Goal: Task Accomplishment & Management: Use online tool/utility

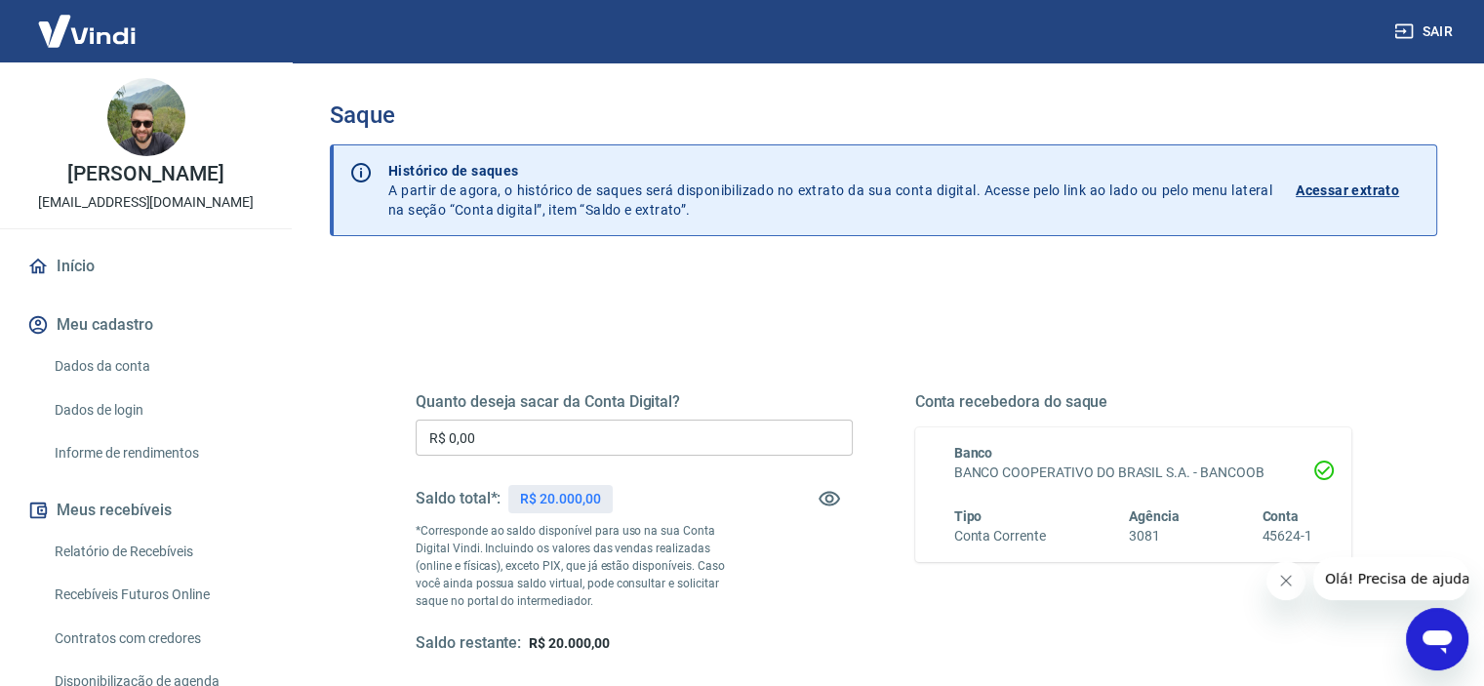
click at [544, 428] on input "R$ 0,00" at bounding box center [634, 438] width 437 height 36
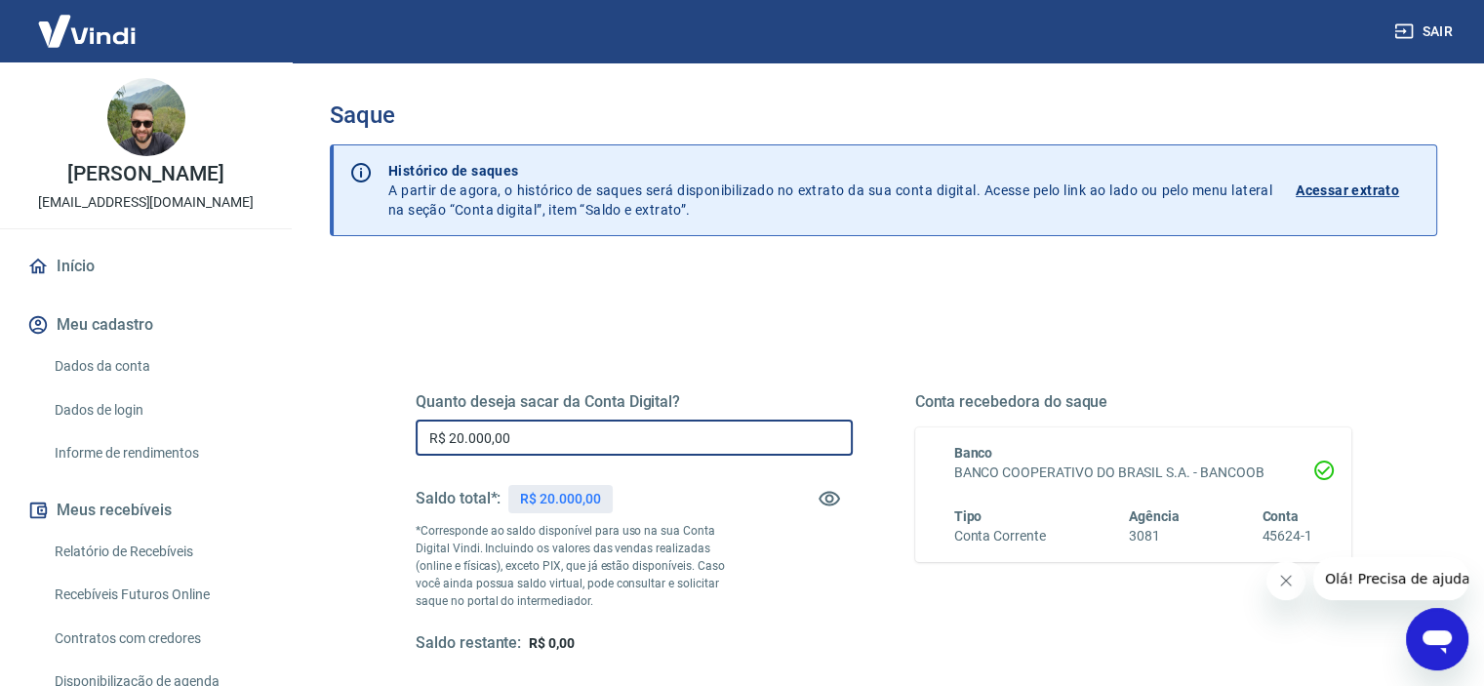
type input "R$ 20.000,00"
click at [1284, 572] on button "Fechar mensagem da empresa" at bounding box center [1285, 580] width 39 height 39
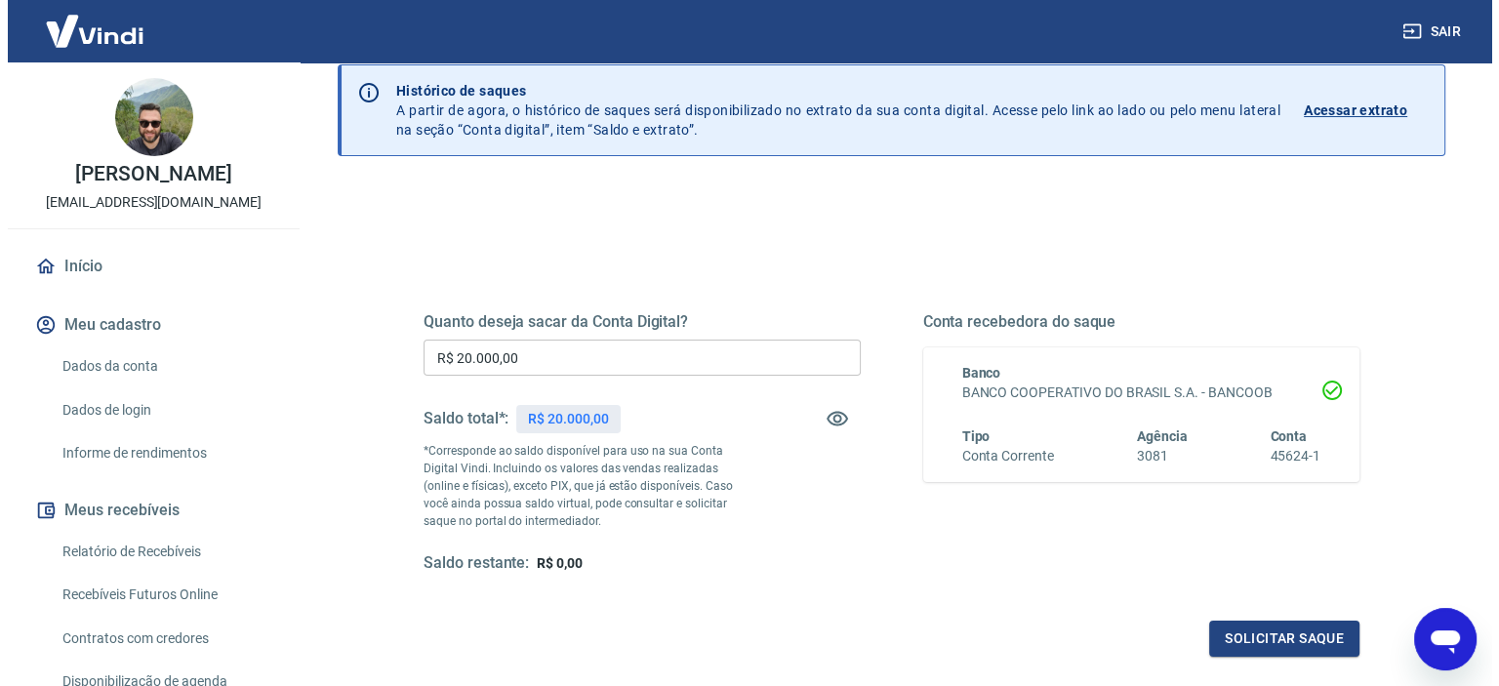
scroll to position [277, 0]
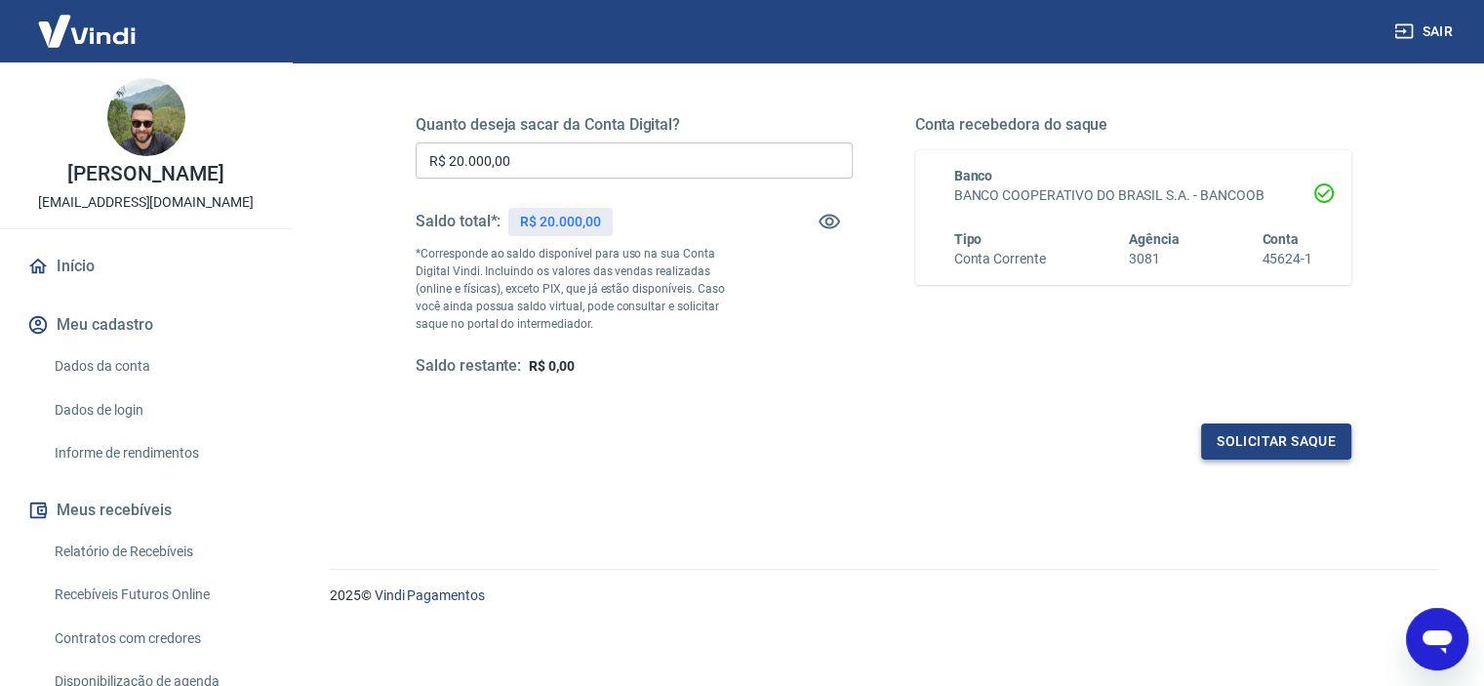
click at [1303, 451] on button "Solicitar saque" at bounding box center [1276, 441] width 150 height 36
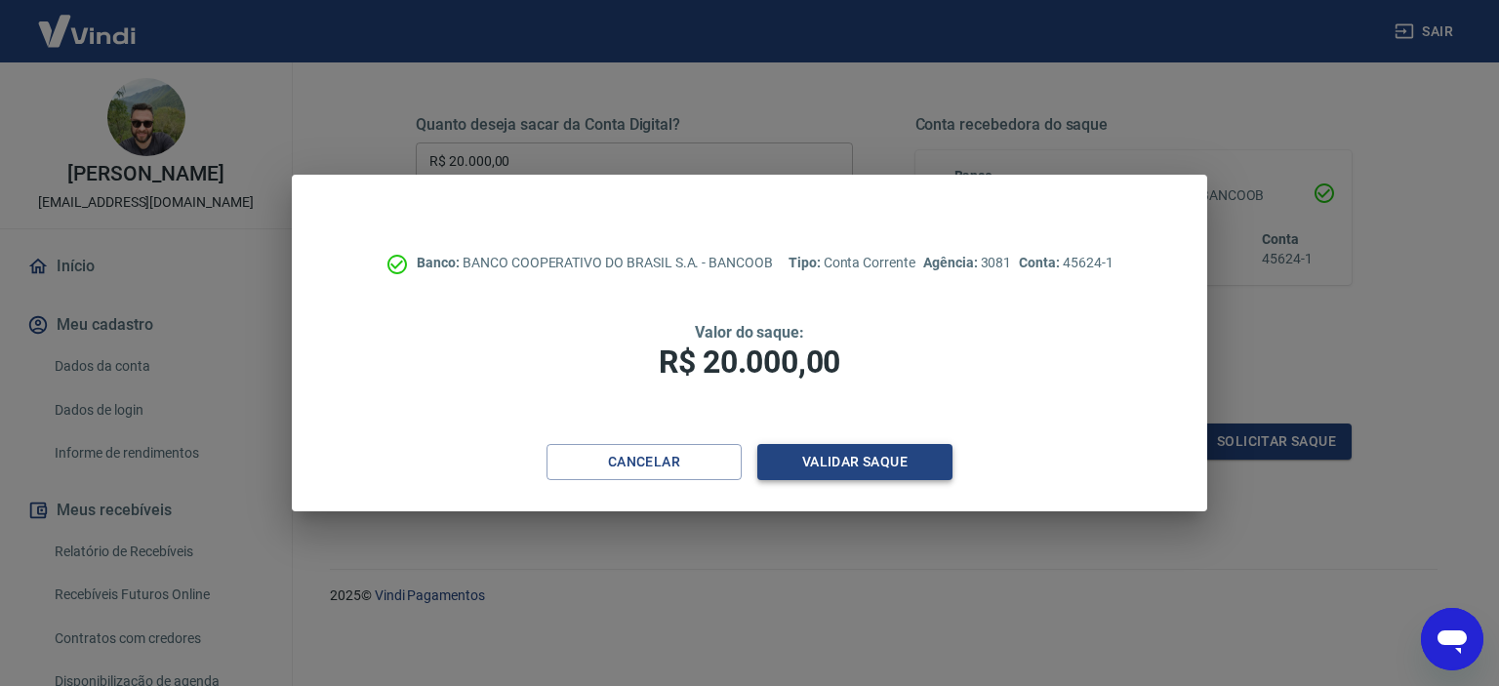
click at [838, 462] on button "Validar saque" at bounding box center [854, 462] width 195 height 36
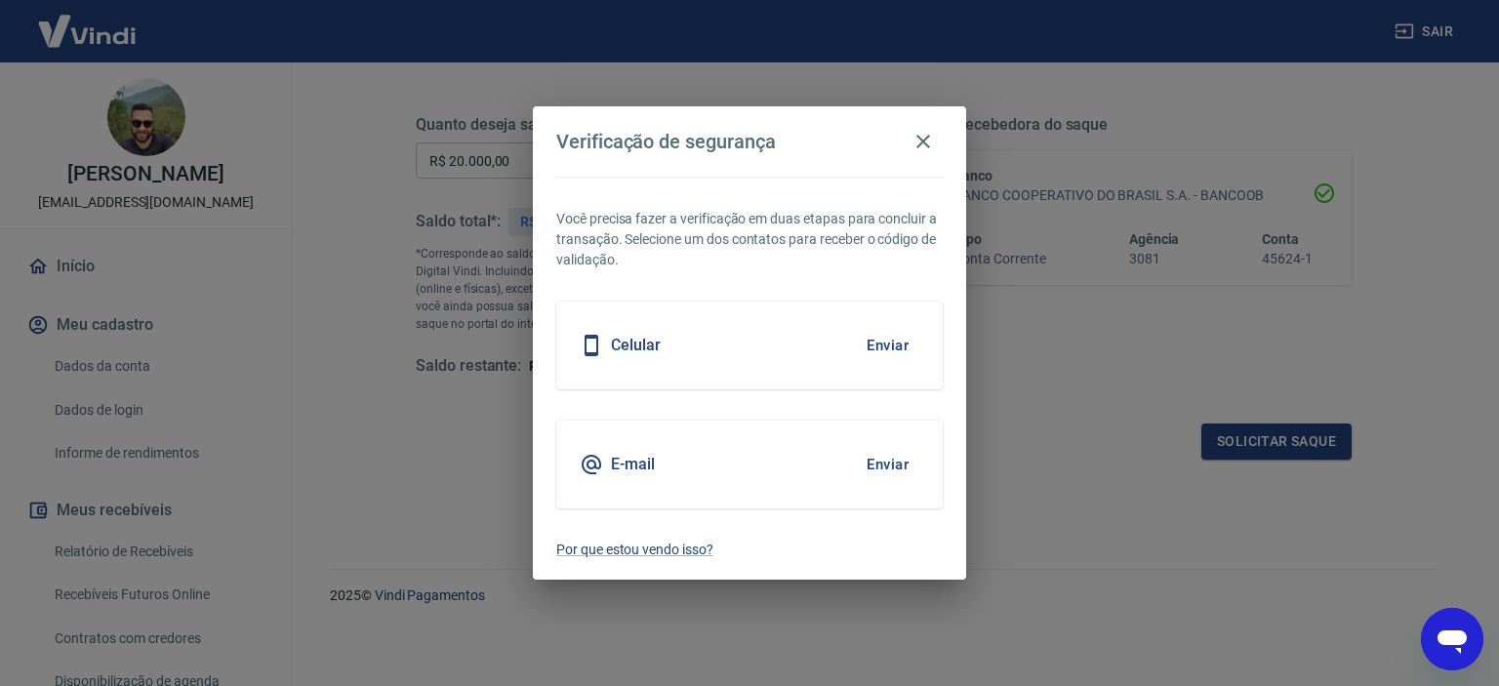
click at [900, 463] on button "Enviar" at bounding box center [887, 464] width 63 height 41
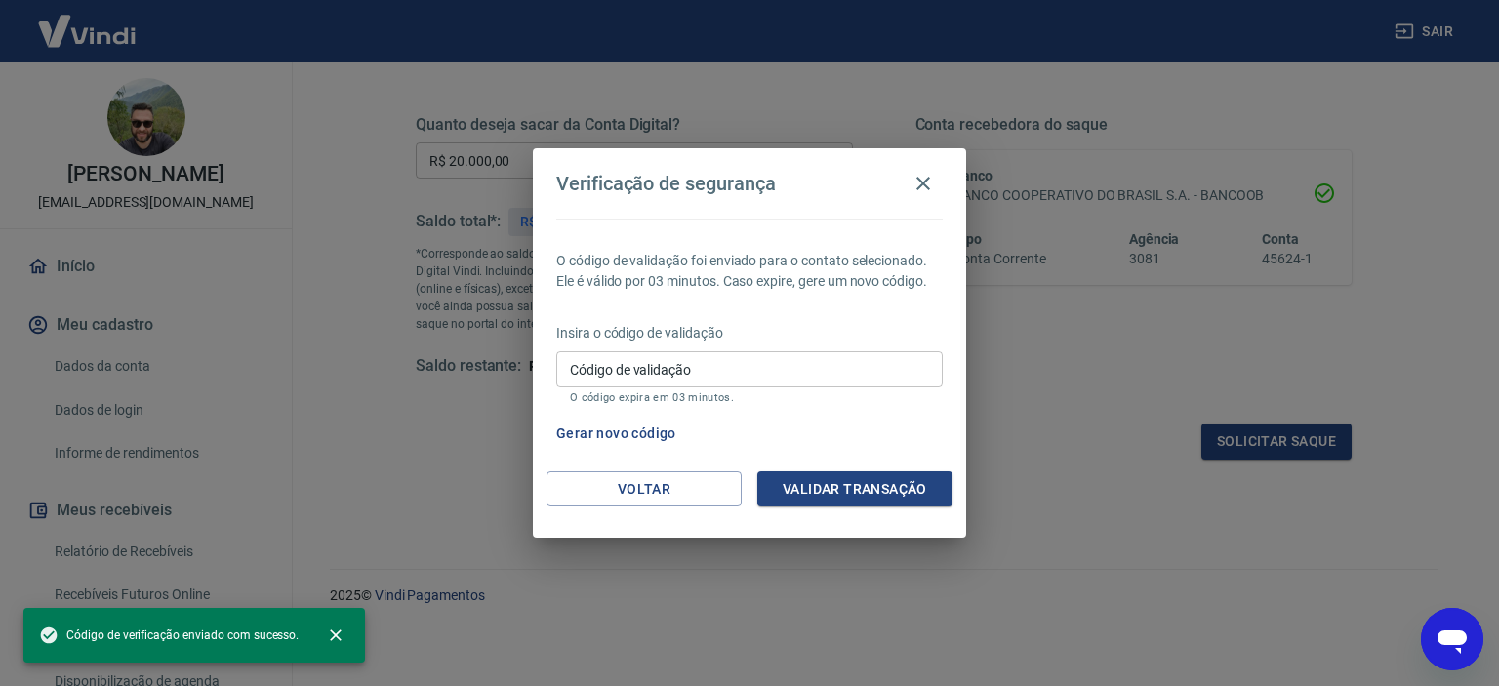
click at [744, 354] on input "Código de validação" at bounding box center [749, 369] width 386 height 36
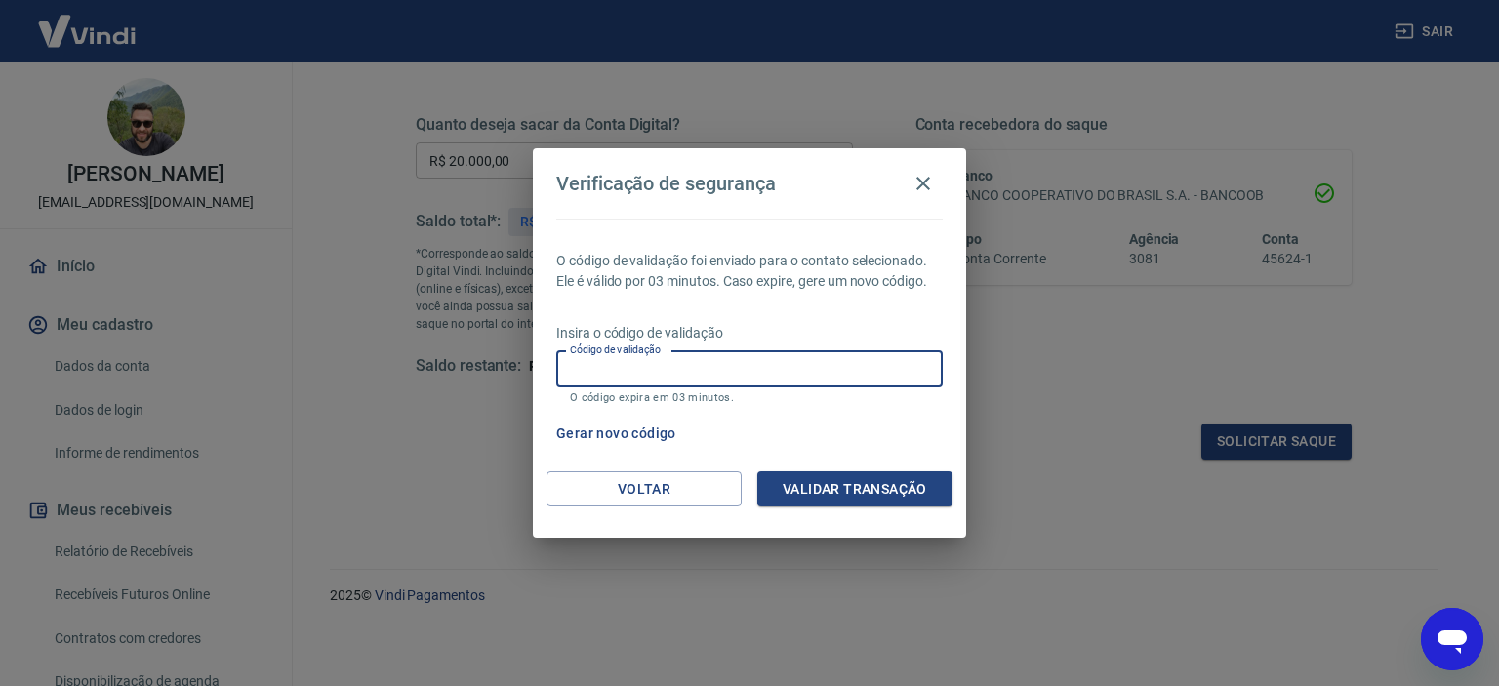
paste input "731764"
type input "731764"
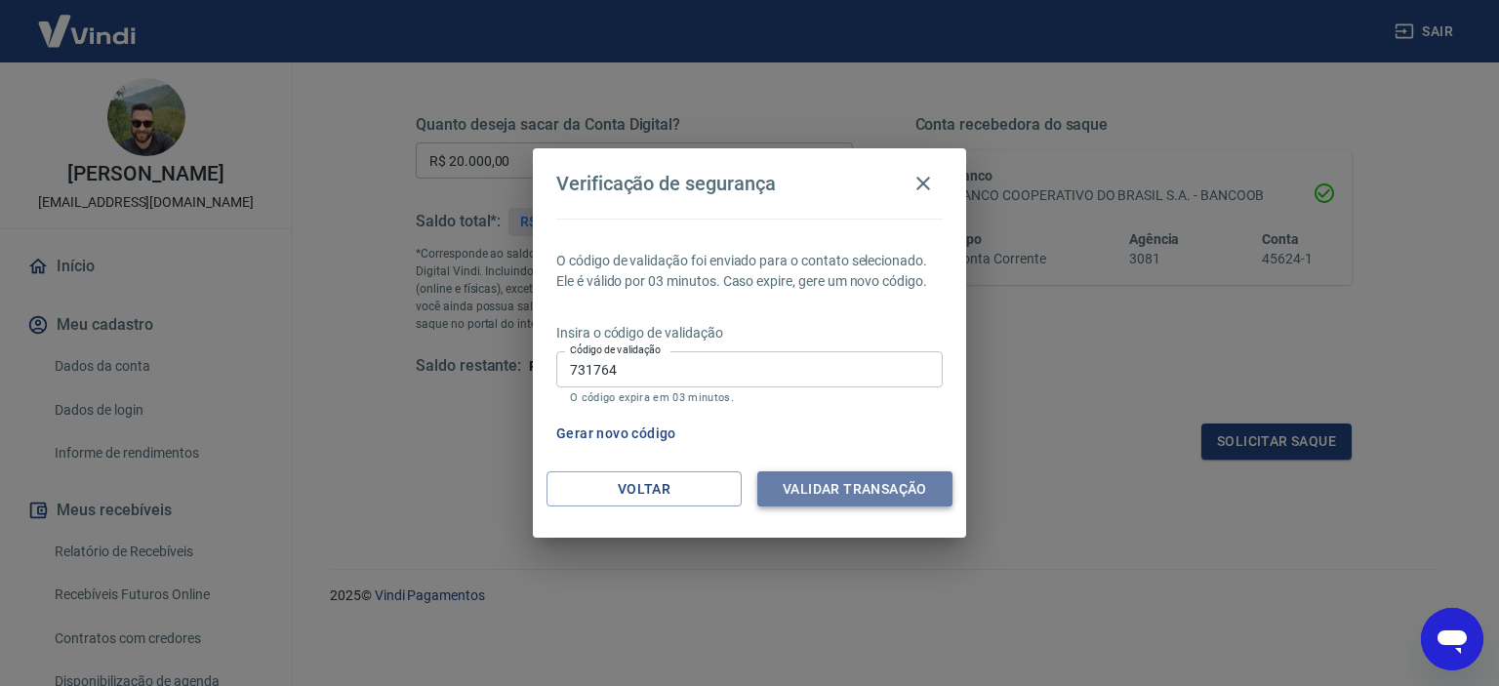
click at [849, 481] on button "Validar transação" at bounding box center [854, 489] width 195 height 36
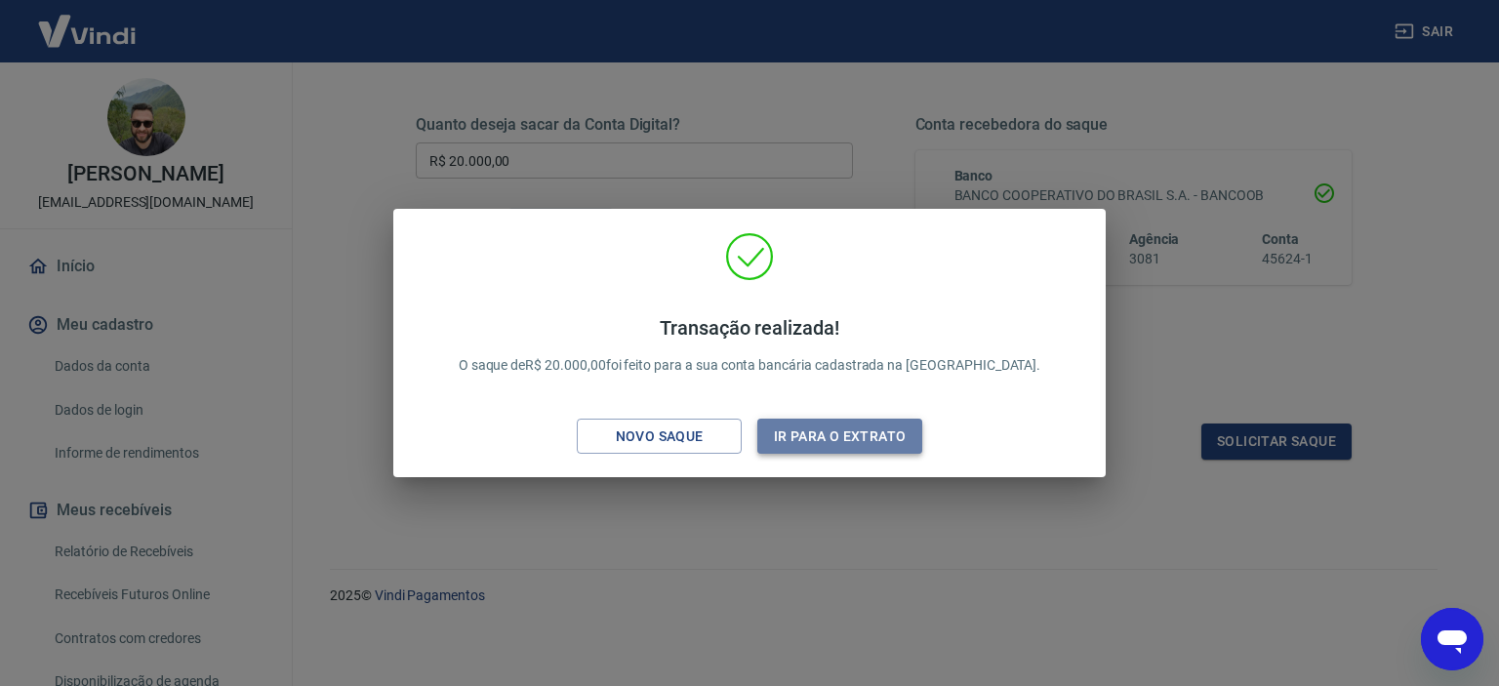
click at [810, 434] on button "Ir para o extrato" at bounding box center [839, 437] width 165 height 36
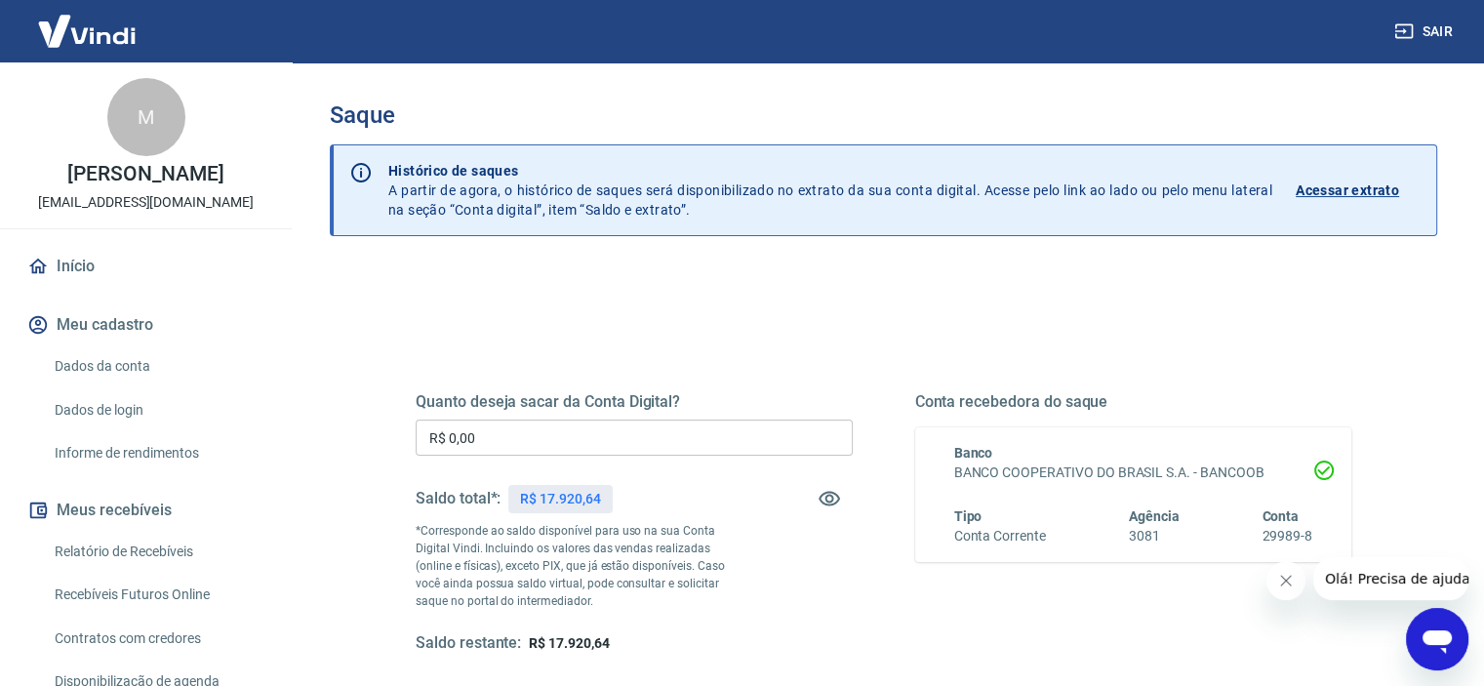
click at [500, 440] on input "R$ 0,00" at bounding box center [634, 438] width 437 height 36
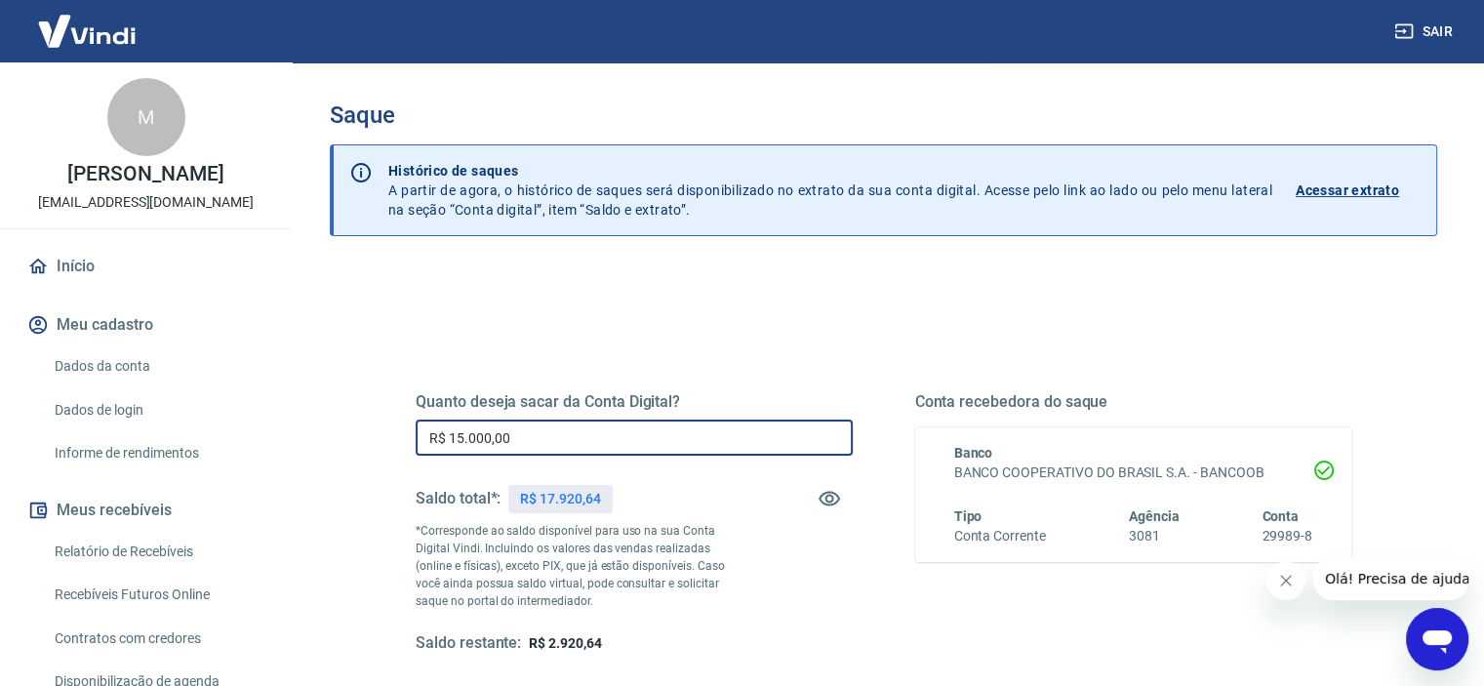
type input "R$ 15.000,00"
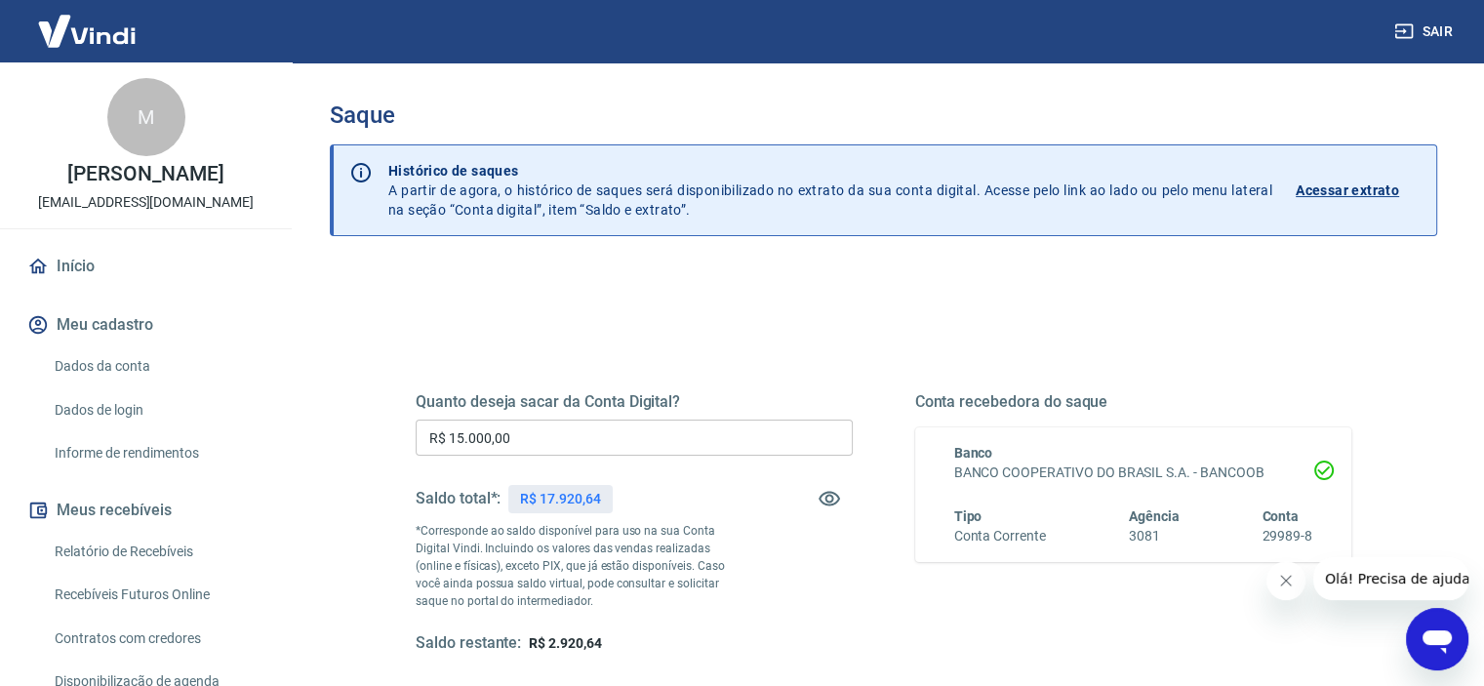
click at [1295, 583] on button "Fechar mensagem da empresa" at bounding box center [1285, 580] width 39 height 39
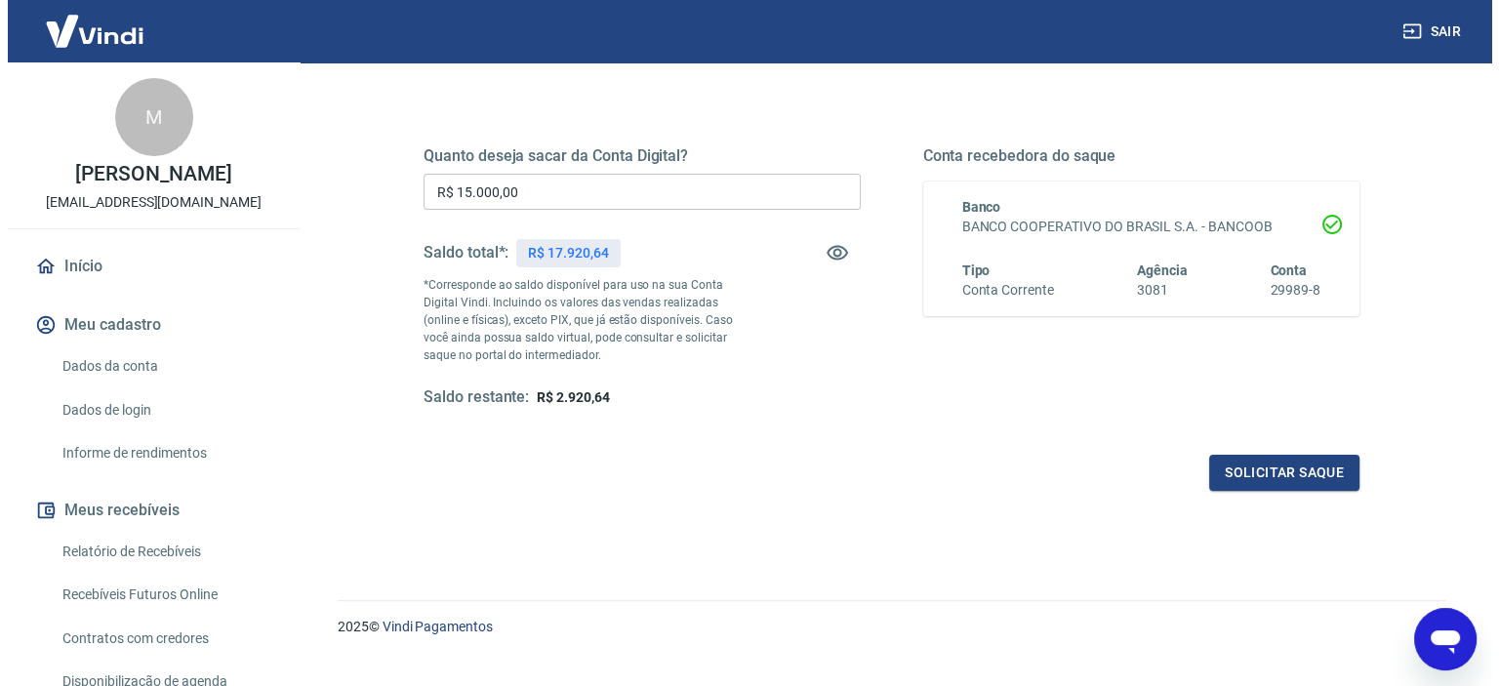
scroll to position [277, 0]
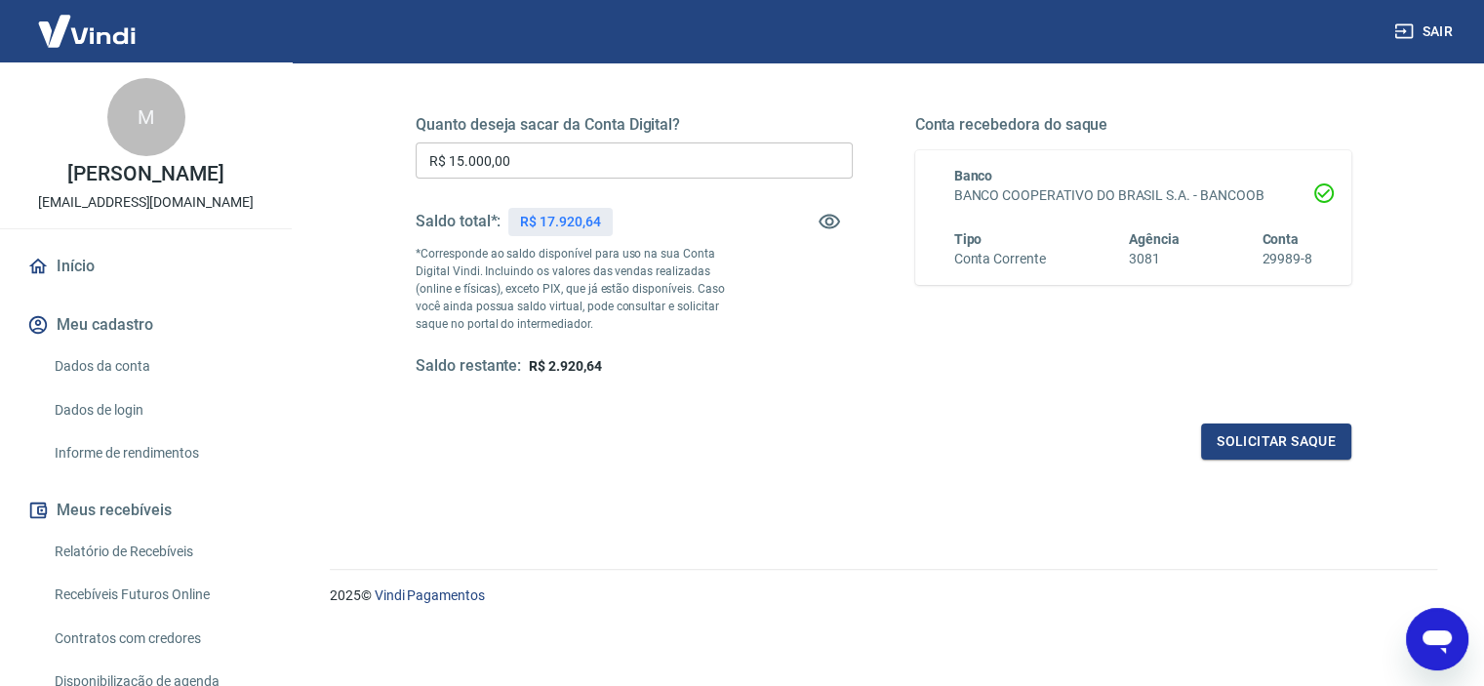
click at [539, 143] on input "R$ 15.000,00" at bounding box center [634, 160] width 437 height 36
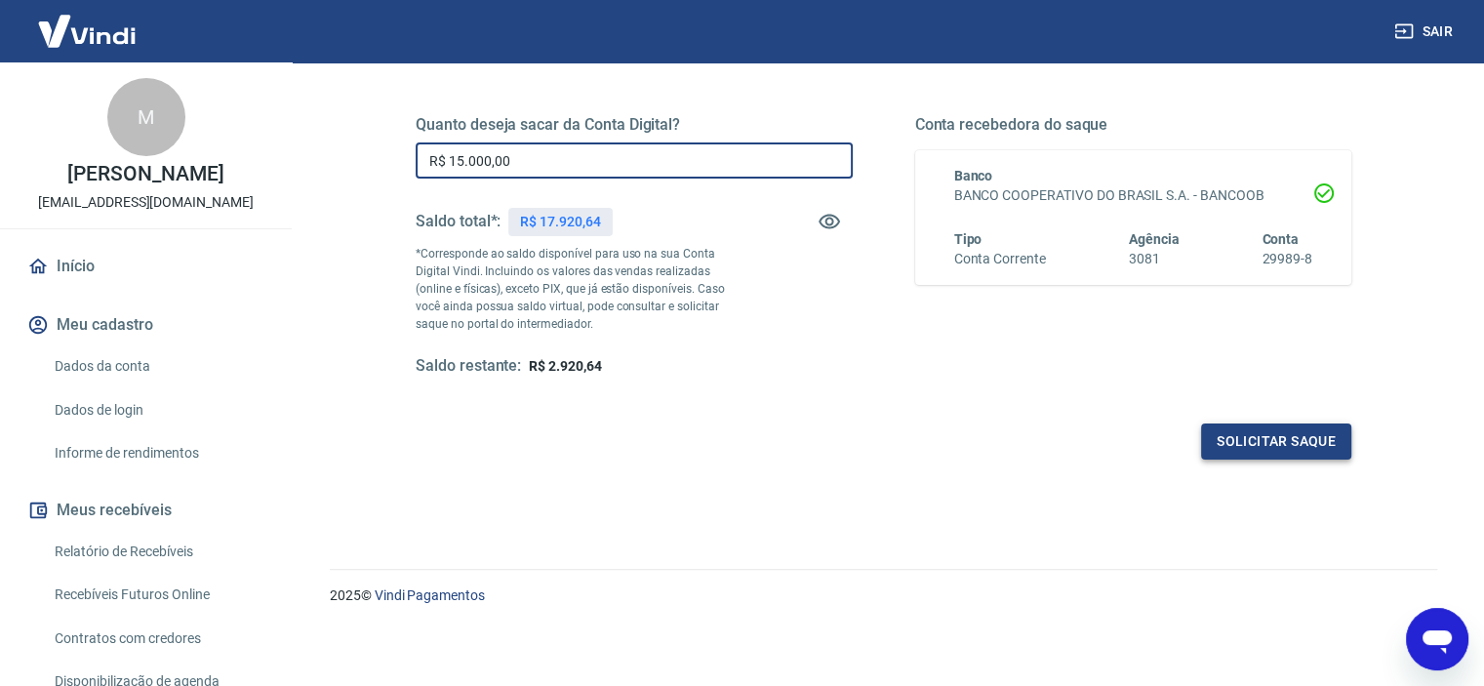
click at [1285, 442] on button "Solicitar saque" at bounding box center [1276, 441] width 150 height 36
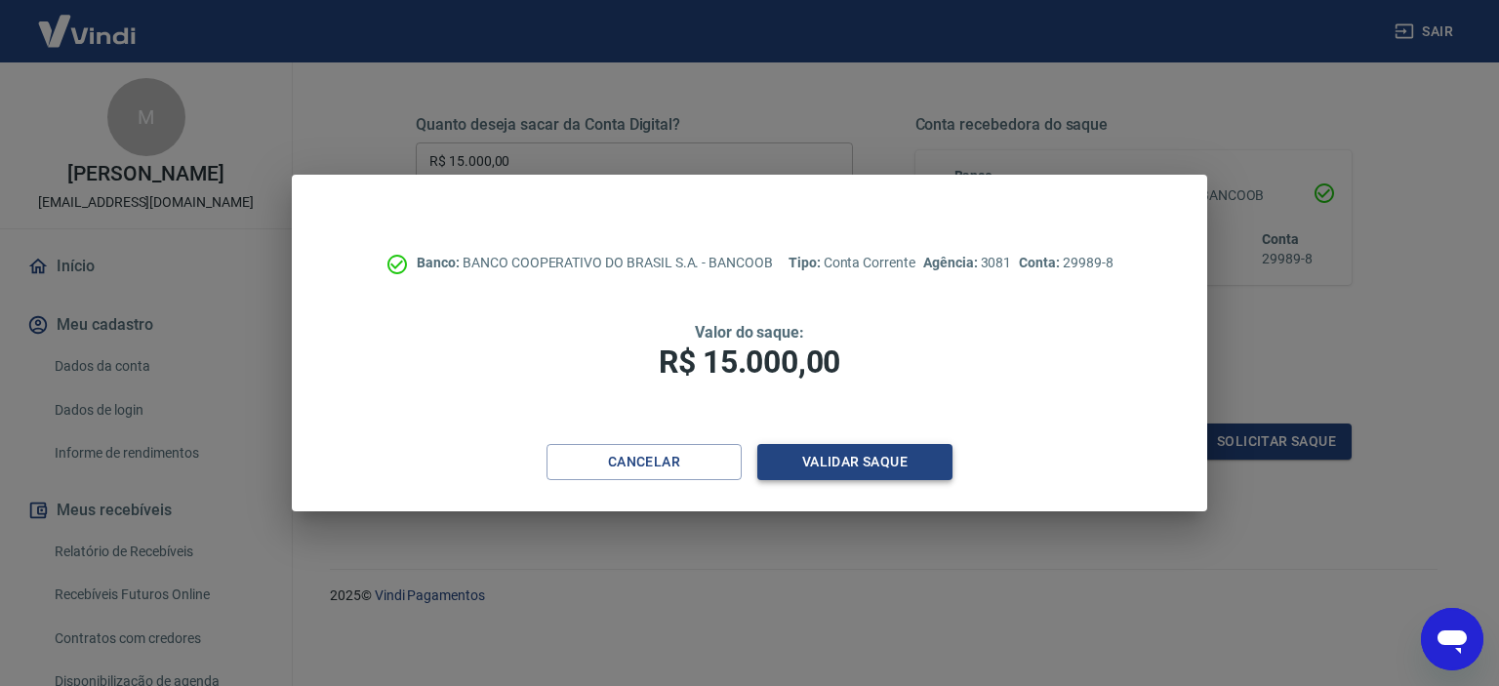
click at [860, 456] on button "Validar saque" at bounding box center [854, 462] width 195 height 36
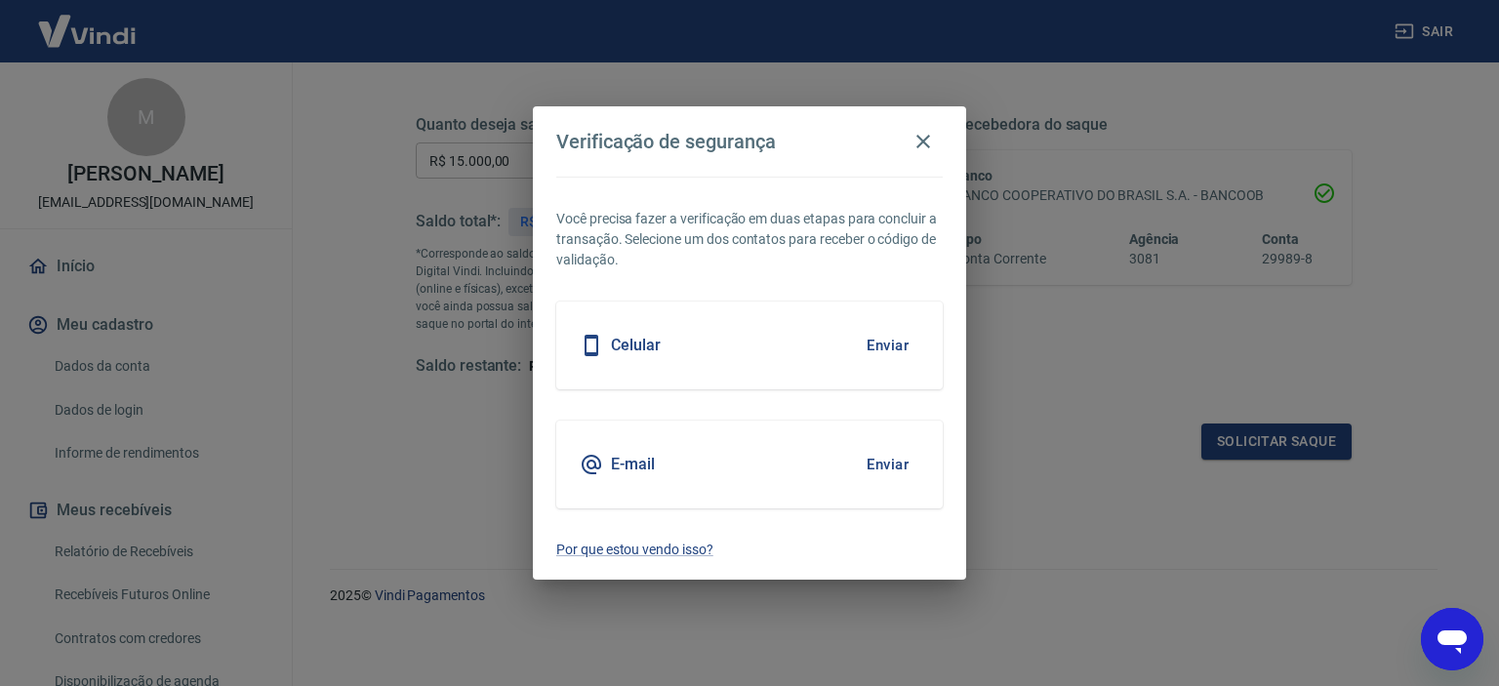
click at [898, 472] on button "Enviar" at bounding box center [887, 464] width 63 height 41
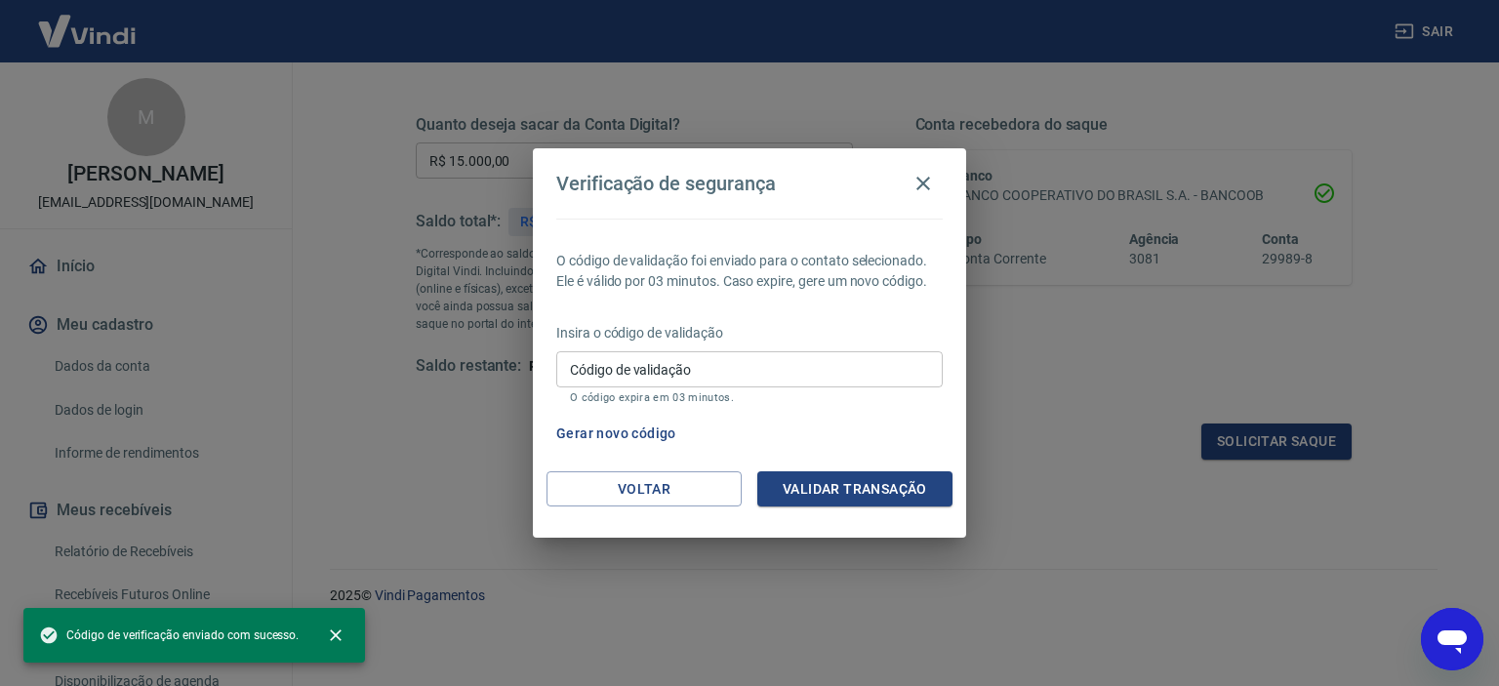
click at [609, 371] on input "Código de validação" at bounding box center [749, 369] width 386 height 36
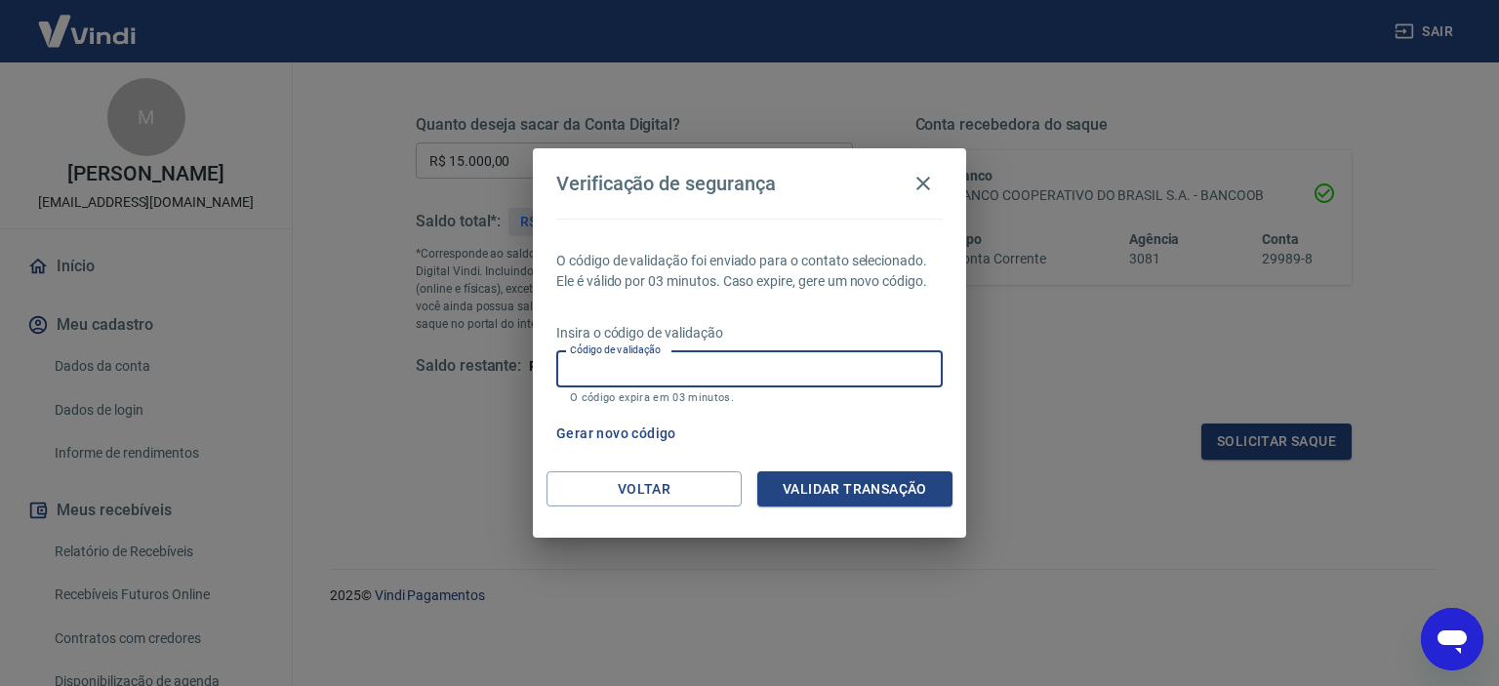
paste input "508637"
type input "508637"
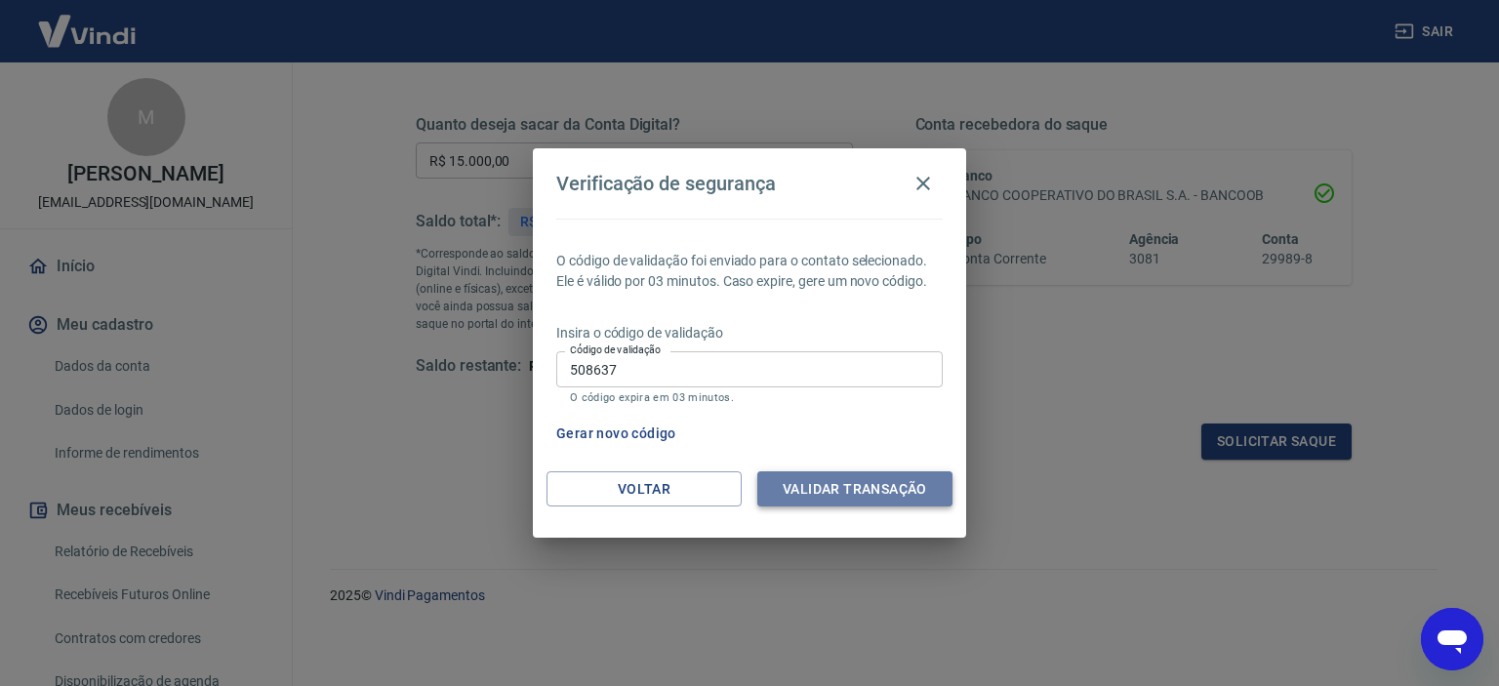
click at [832, 495] on button "Validar transação" at bounding box center [854, 489] width 195 height 36
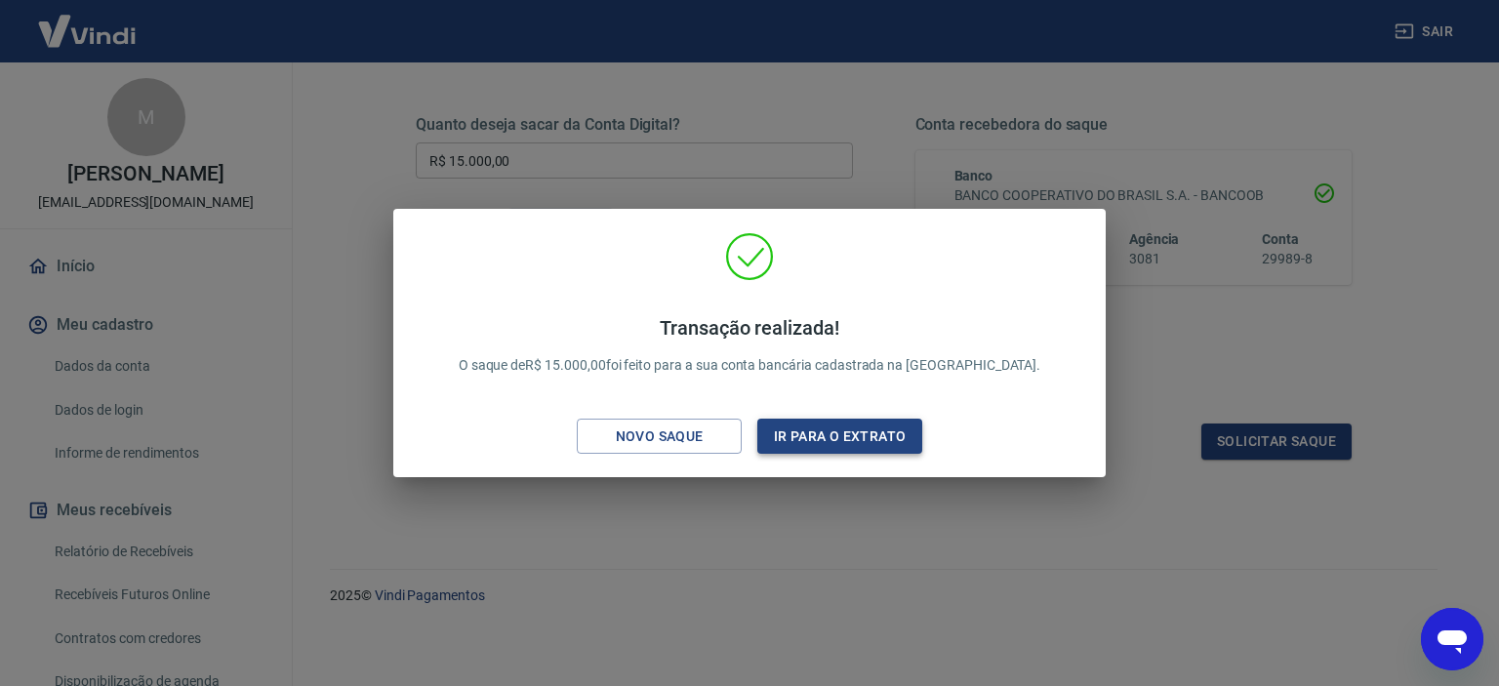
click at [830, 452] on button "Ir para o extrato" at bounding box center [839, 437] width 165 height 36
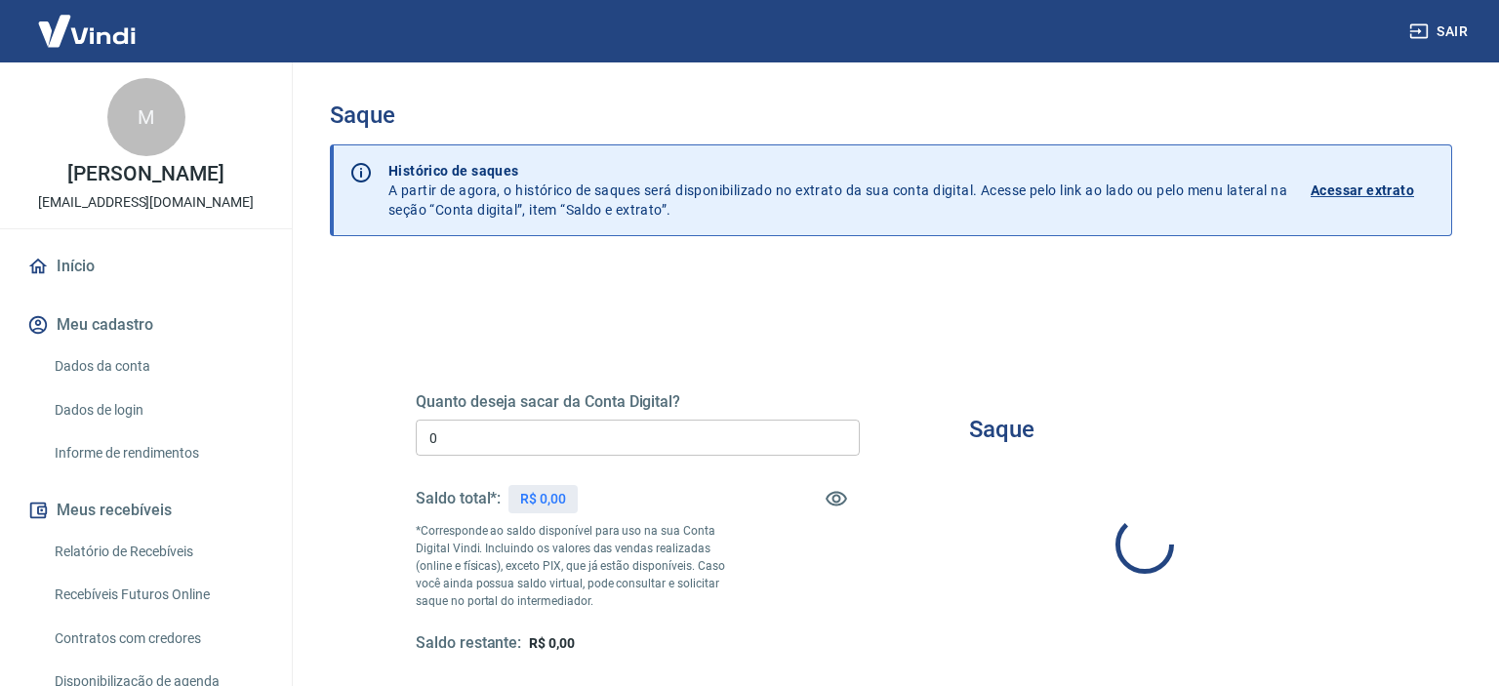
type input "R$ 0,00"
